Goal: Task Accomplishment & Management: Manage account settings

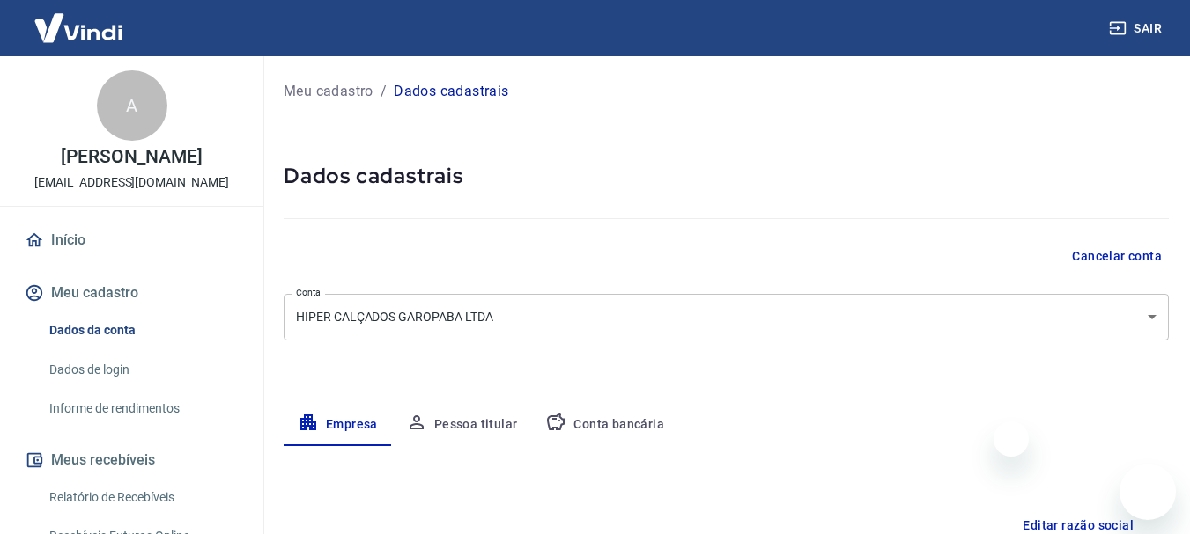
select select "SC"
select select "business"
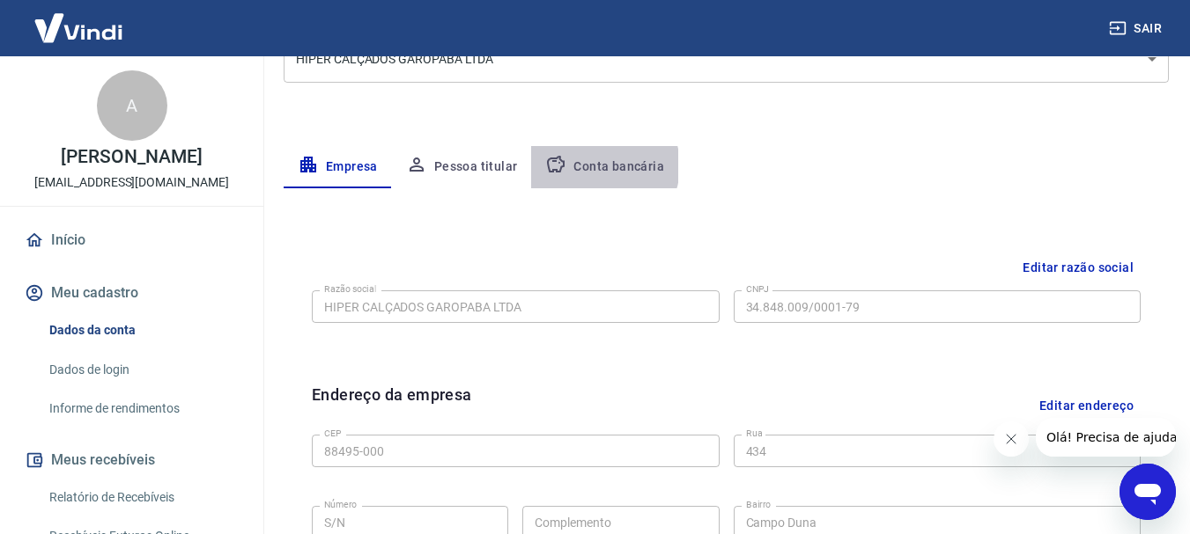
click at [594, 166] on button "Conta bancária" at bounding box center [604, 167] width 147 height 42
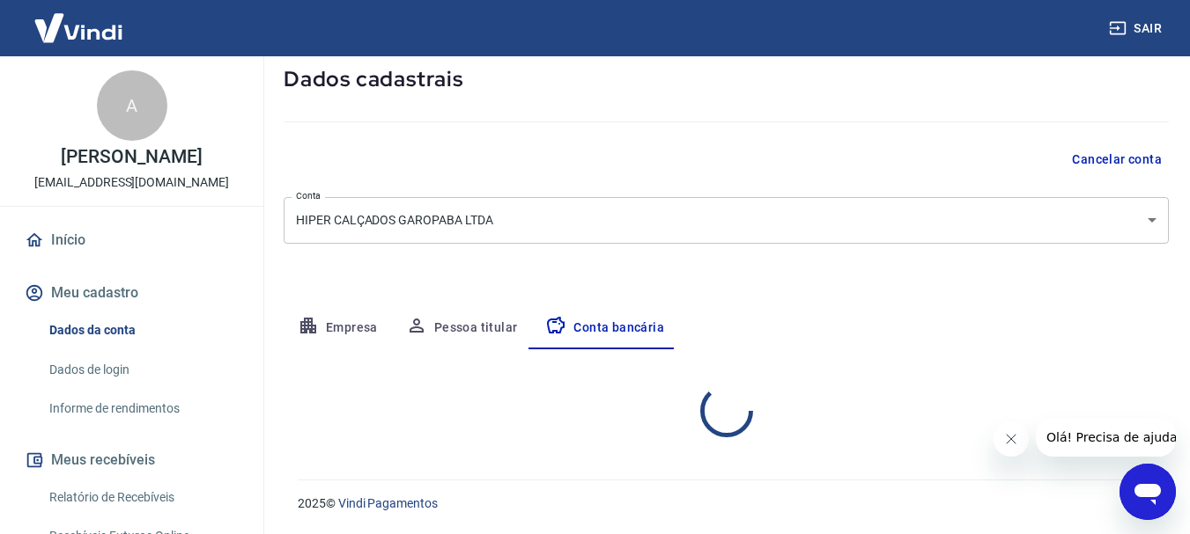
select select "1"
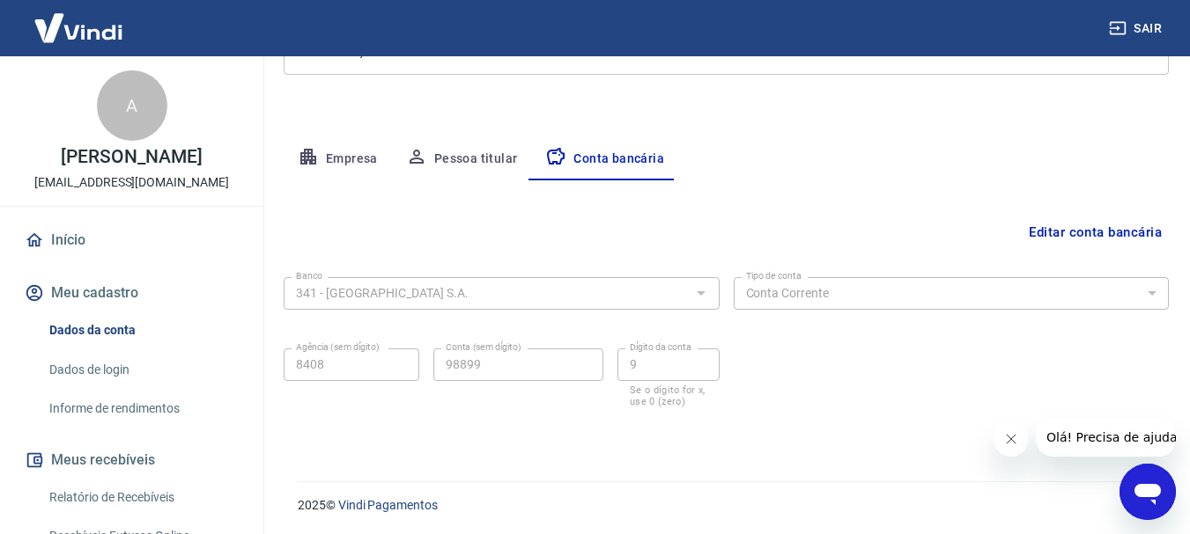
scroll to position [268, 0]
click at [341, 151] on button "Empresa" at bounding box center [338, 157] width 108 height 42
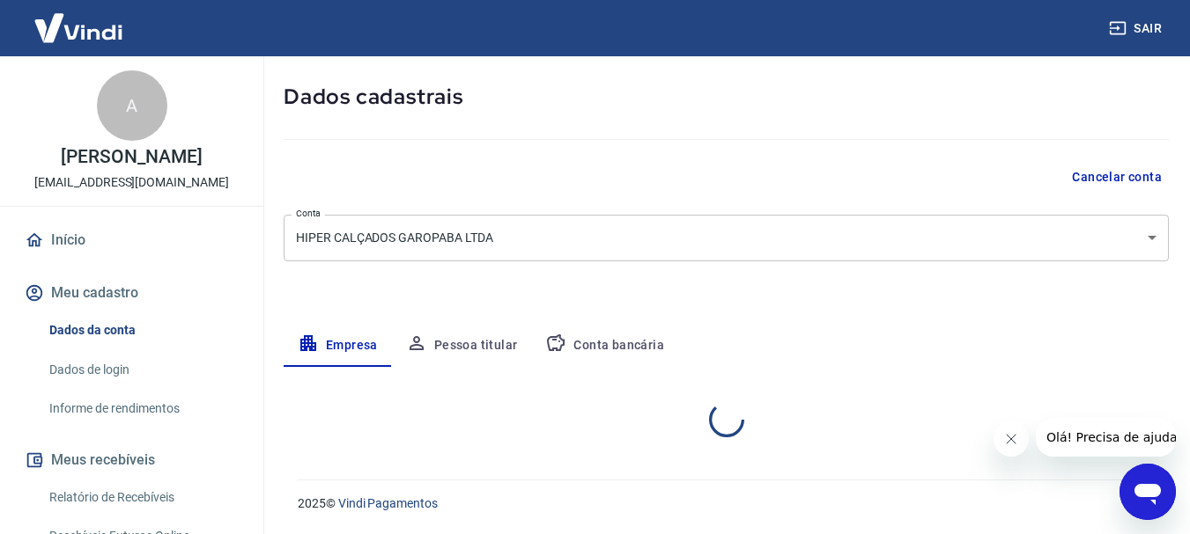
select select "SC"
select select "business"
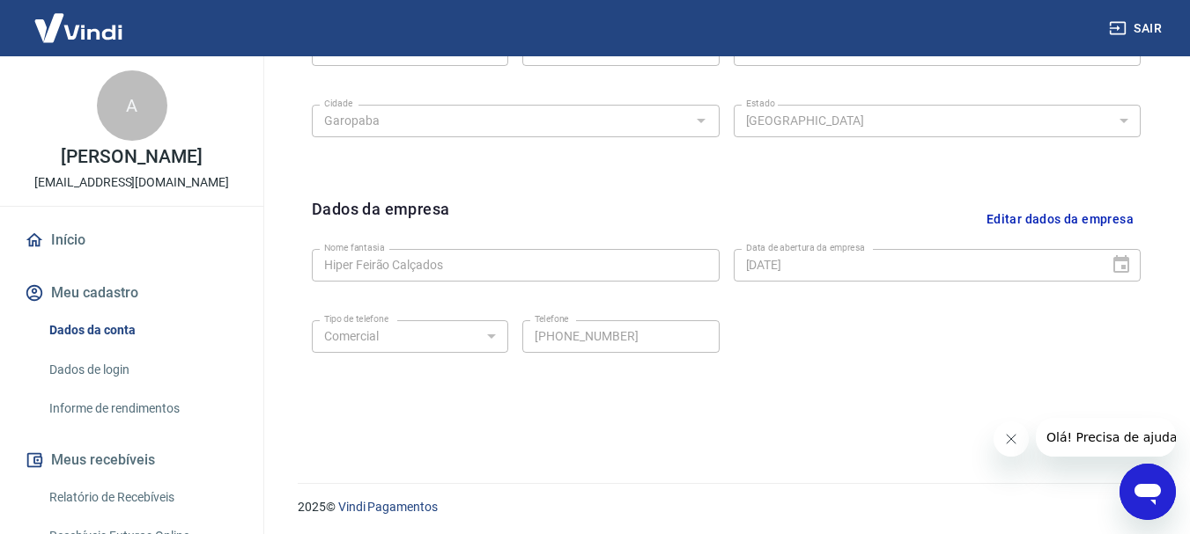
scroll to position [735, 0]
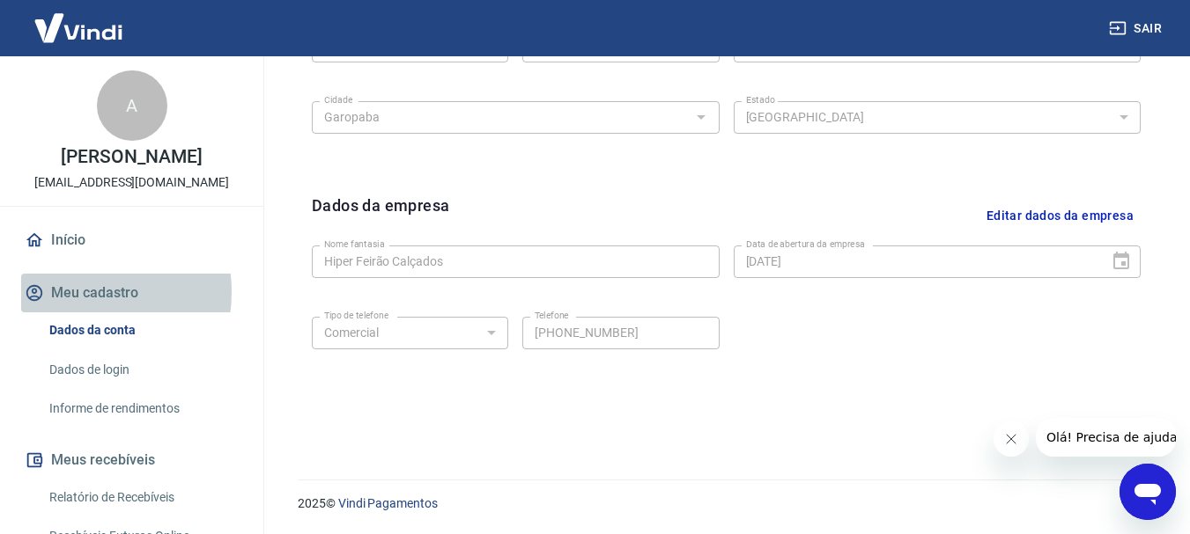
click at [78, 292] on button "Meu cadastro" at bounding box center [131, 293] width 221 height 39
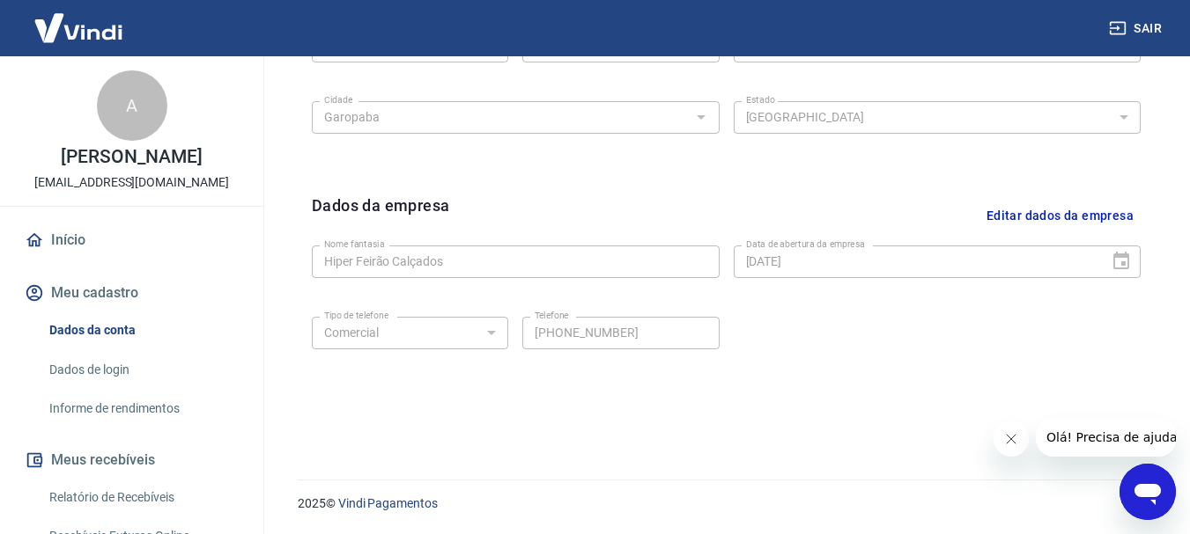
click at [84, 328] on link "Dados da conta" at bounding box center [142, 331] width 200 height 36
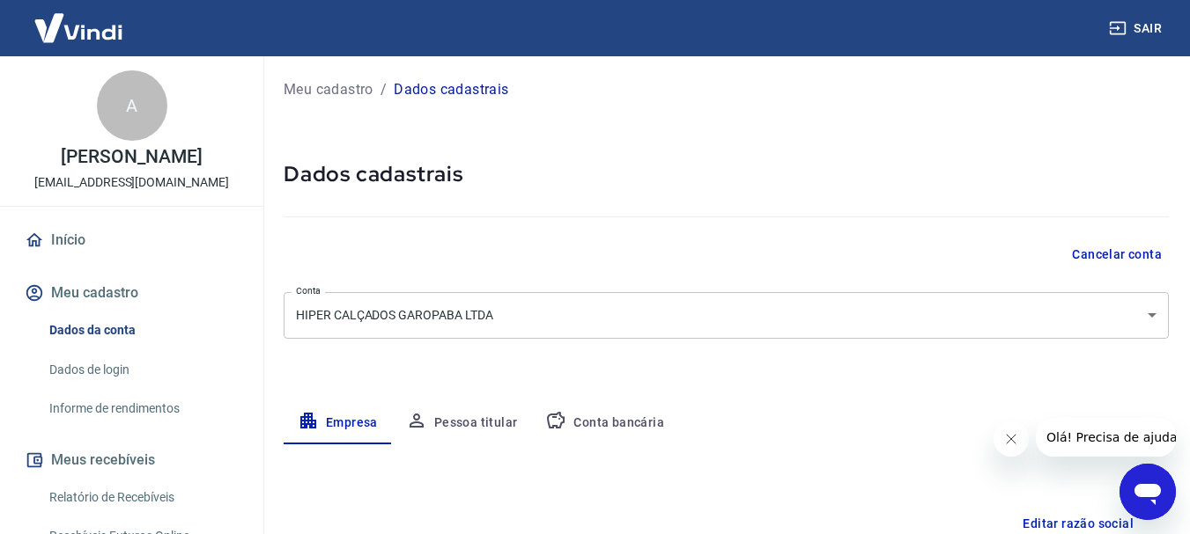
scroll to position [0, 0]
click at [614, 422] on button "Conta bancária" at bounding box center [604, 425] width 147 height 42
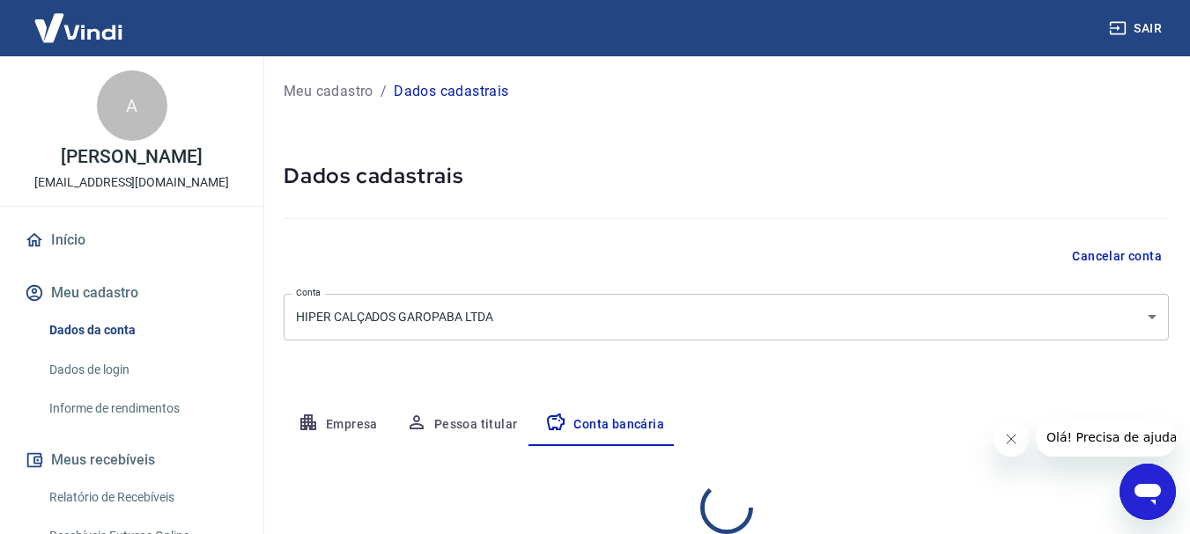
select select "1"
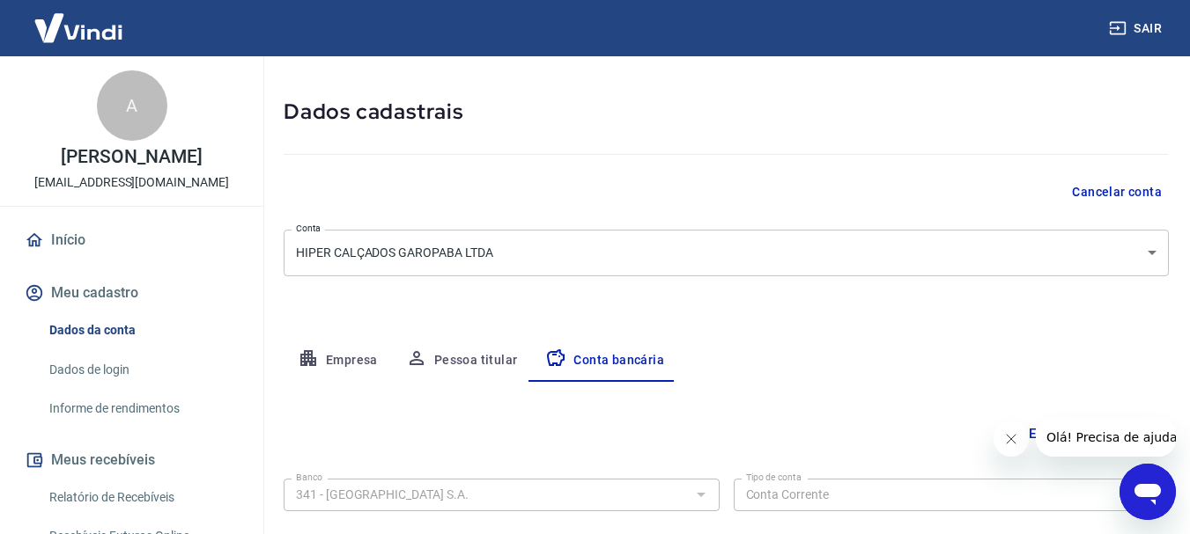
scroll to position [264, 0]
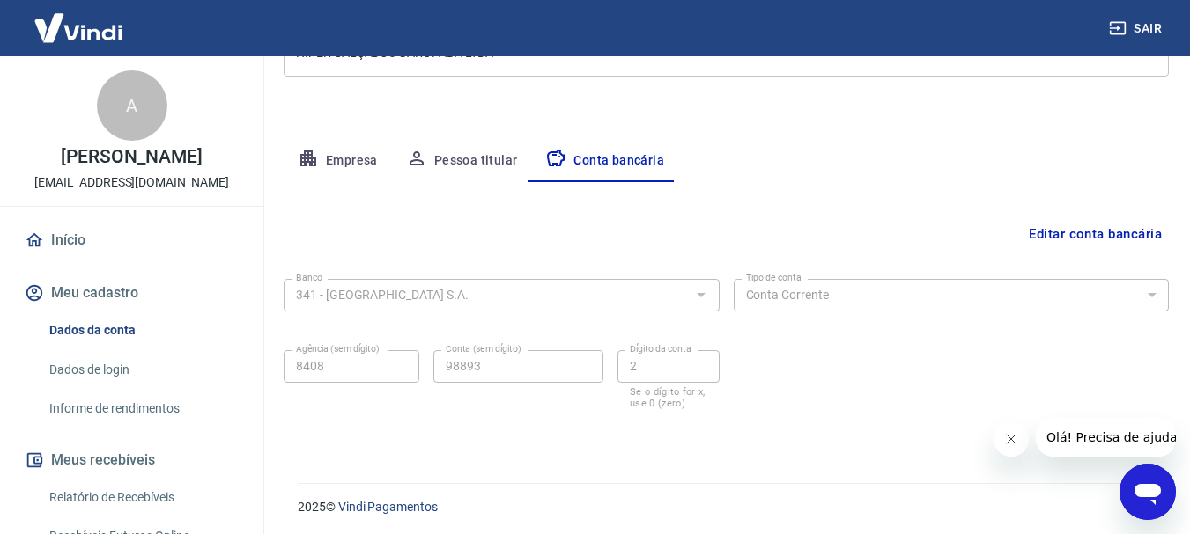
click at [449, 156] on button "Pessoa titular" at bounding box center [462, 161] width 140 height 42
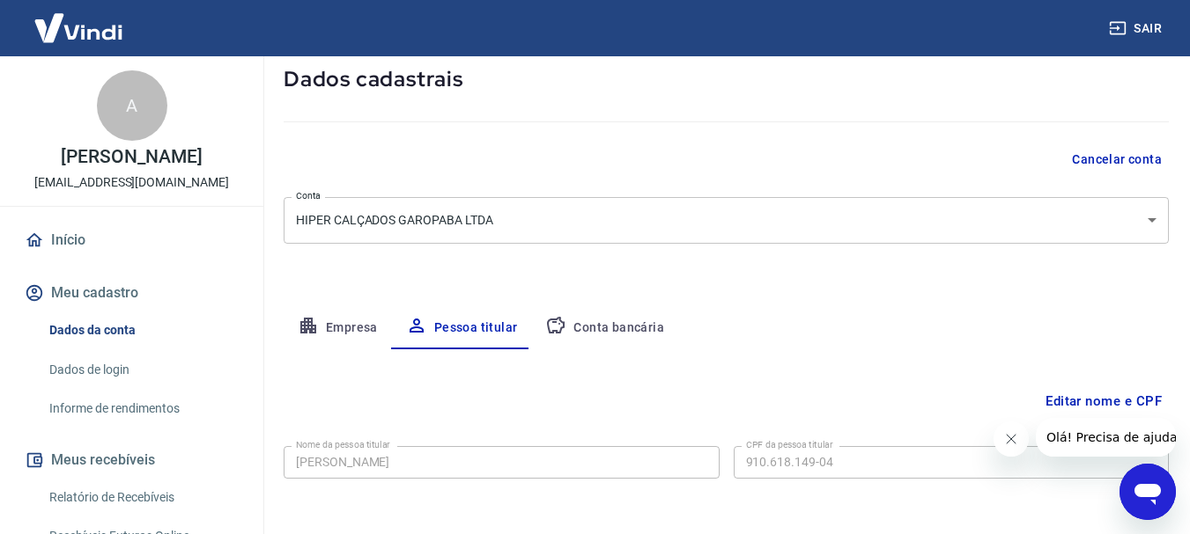
scroll to position [170, 0]
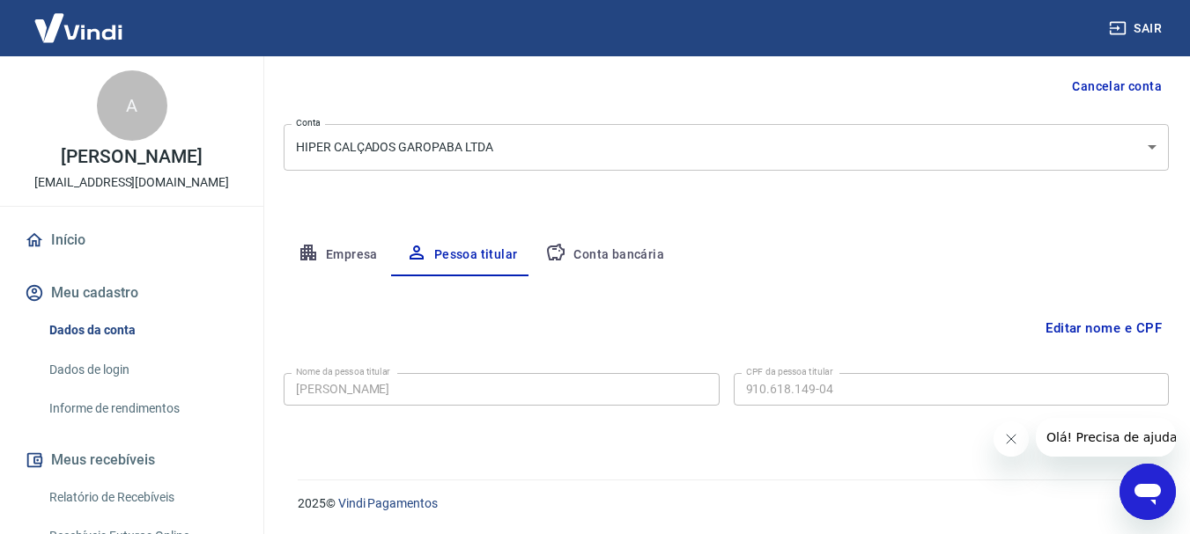
click at [338, 254] on button "Empresa" at bounding box center [338, 255] width 108 height 42
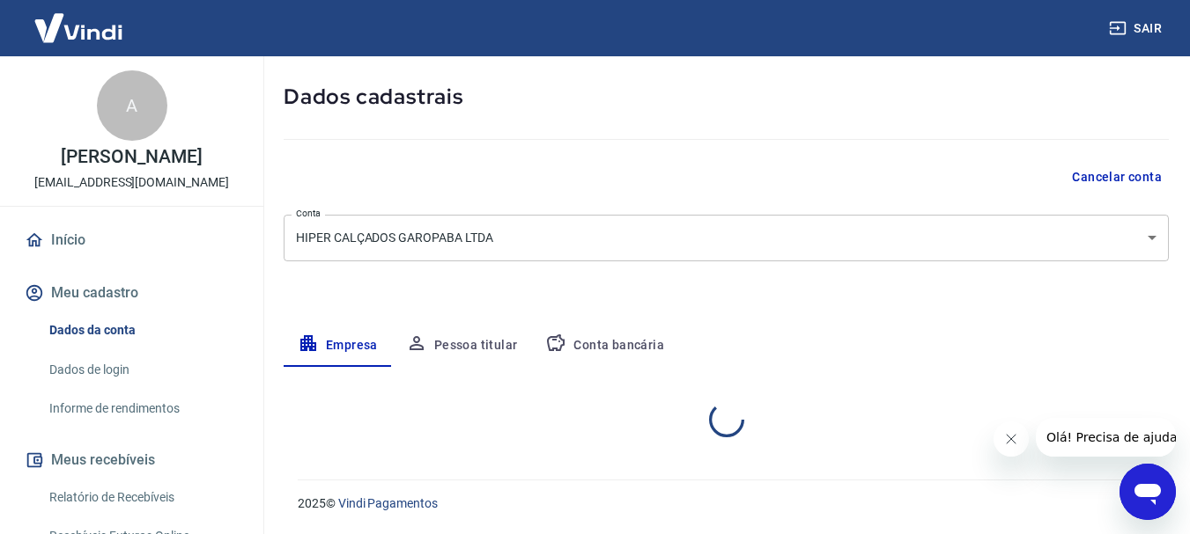
select select "SC"
select select "business"
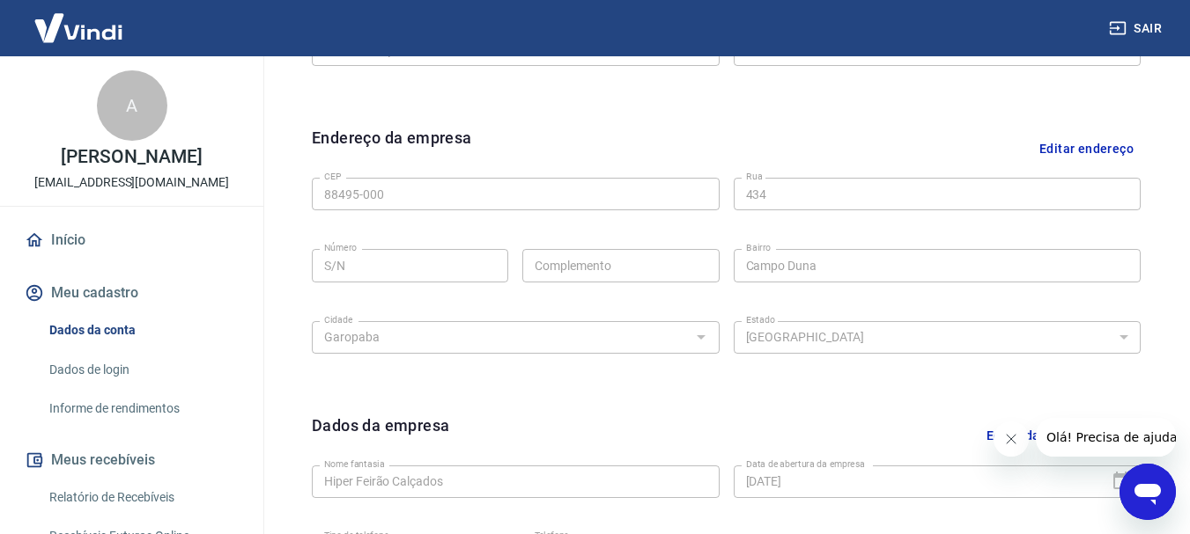
scroll to position [522, 0]
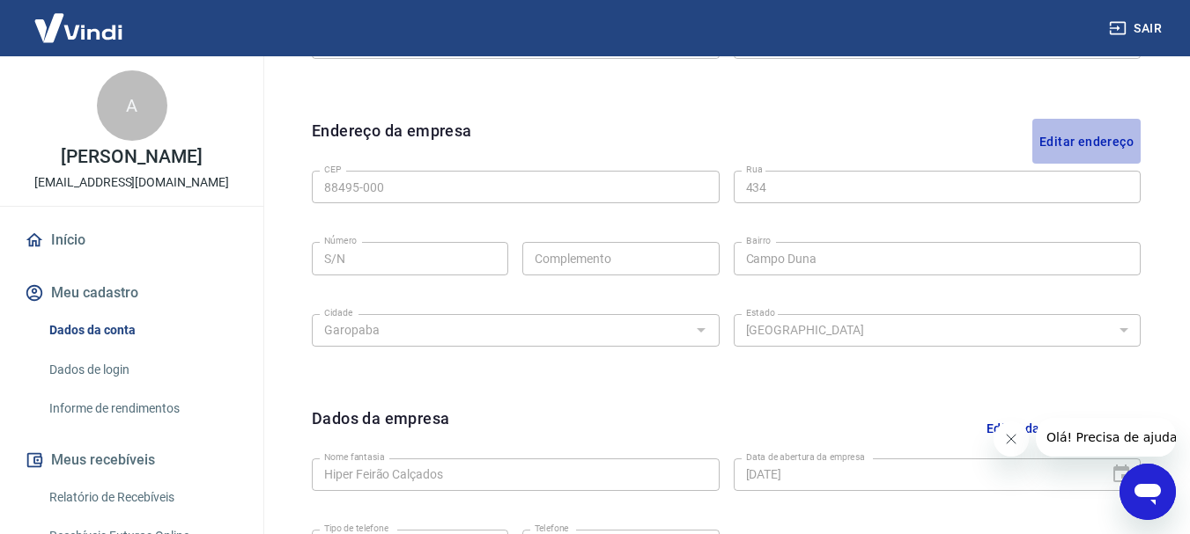
click at [1091, 136] on button "Editar endereço" at bounding box center [1086, 141] width 108 height 45
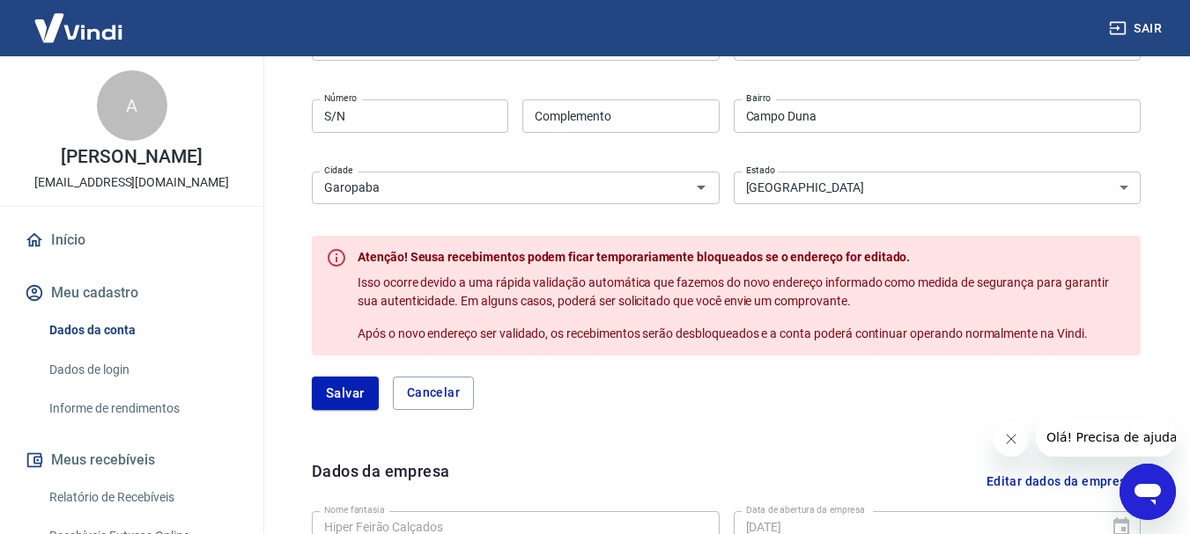
scroll to position [698, 0]
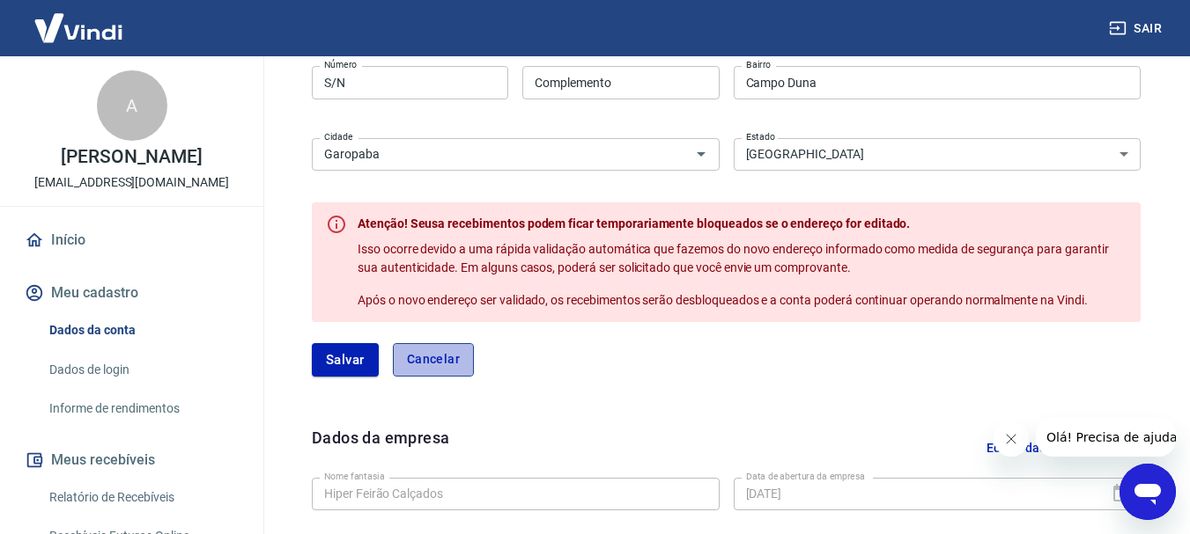
click at [443, 354] on button "Cancelar" at bounding box center [433, 359] width 81 height 33
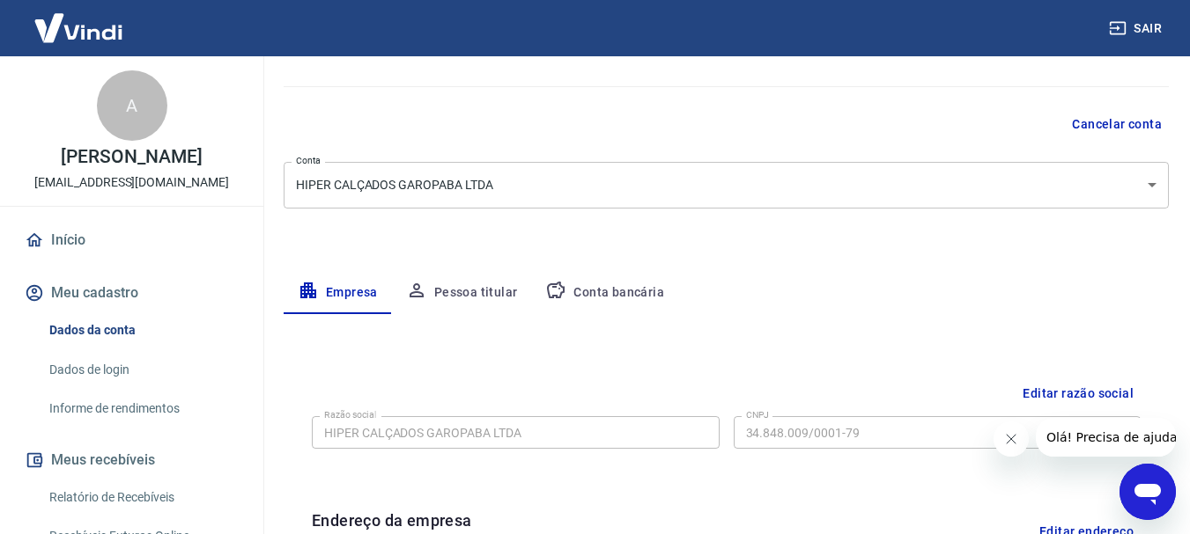
scroll to position [0, 0]
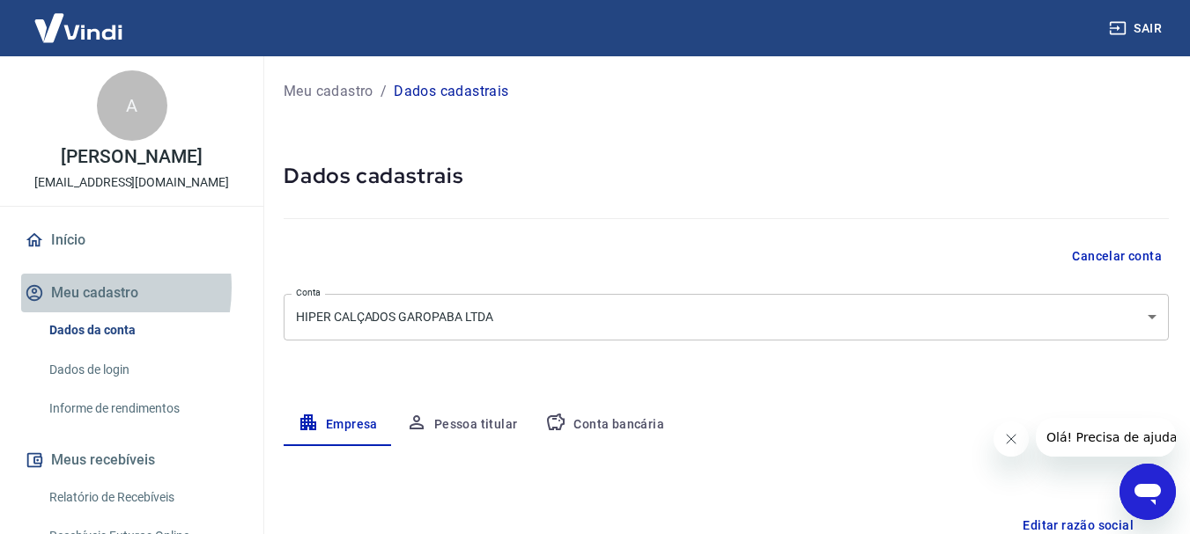
click at [66, 288] on button "Meu cadastro" at bounding box center [131, 293] width 221 height 39
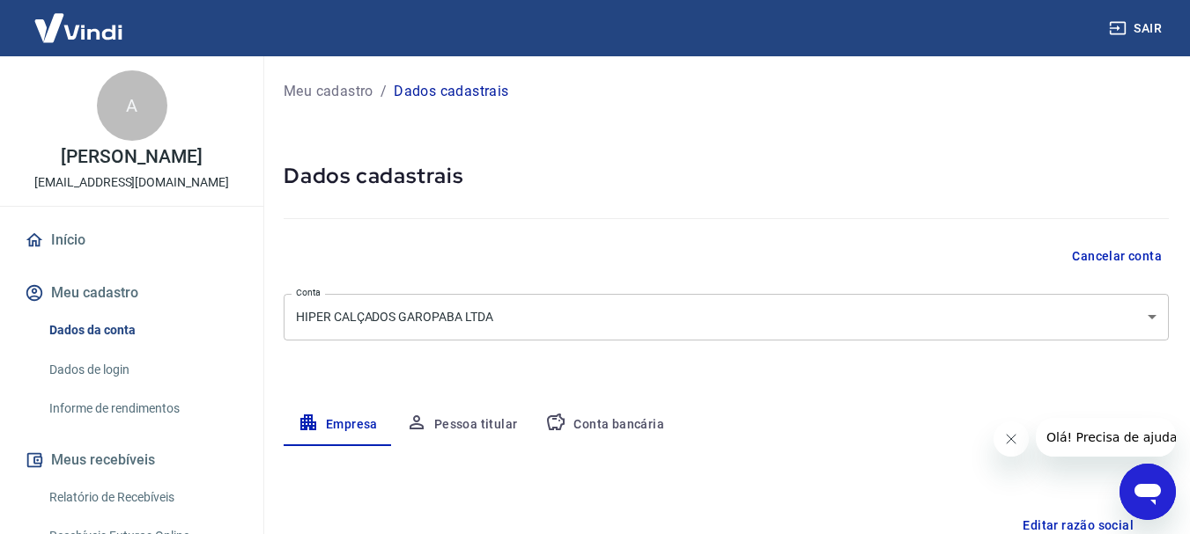
click at [70, 237] on link "Início" at bounding box center [131, 240] width 221 height 39
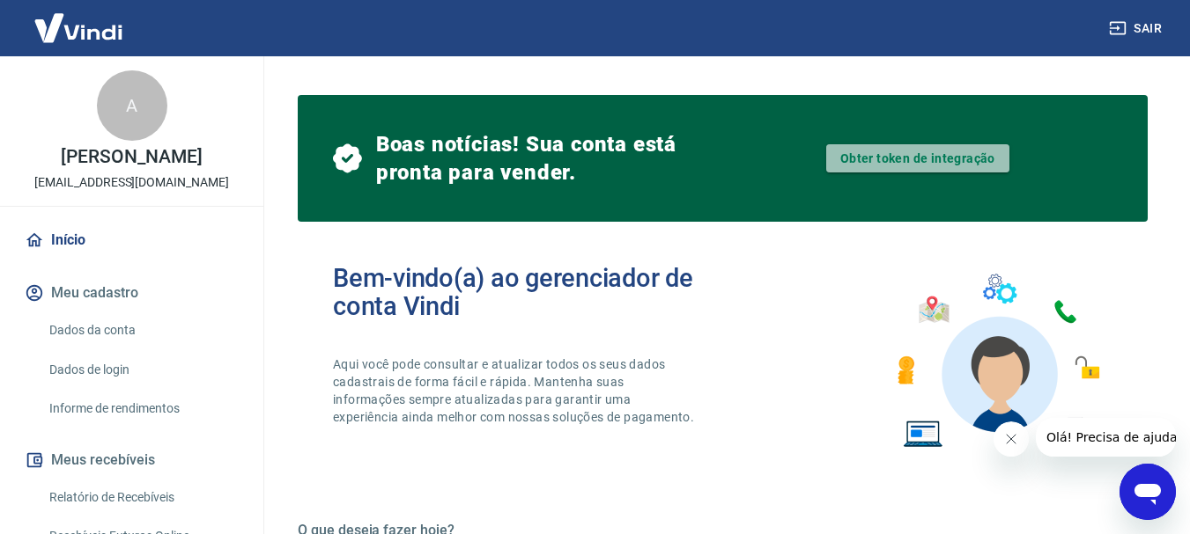
click at [895, 158] on link "Obter token de integração" at bounding box center [917, 158] width 183 height 28
